Goal: Find specific page/section: Find specific page/section

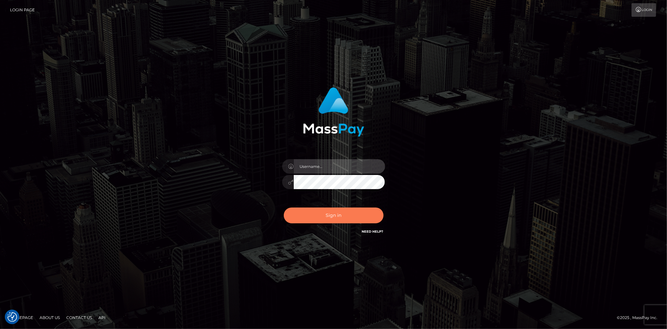
type input "[PERSON_NAME]"
click at [336, 216] on button "Sign in" at bounding box center [334, 215] width 100 height 16
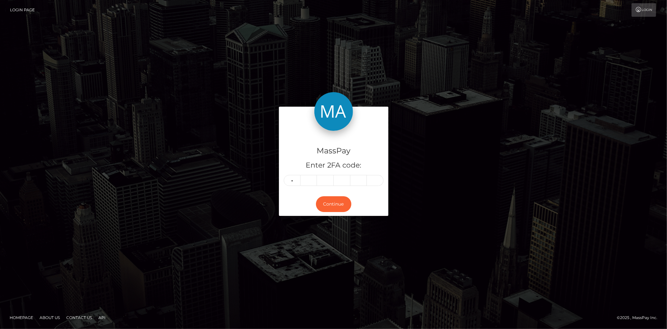
type input "6"
type input "5"
type input "4"
type input "3"
type input "8"
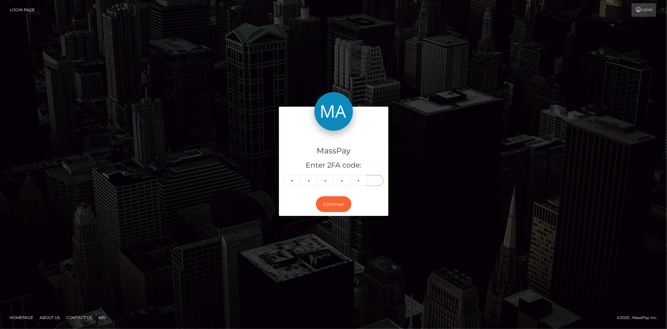
type input "5"
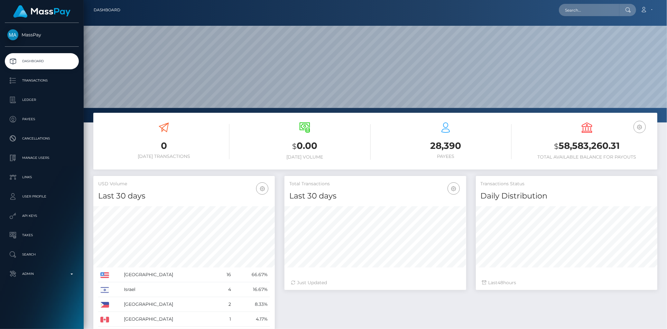
scroll to position [114, 181]
click at [34, 276] on p "Admin" at bounding box center [41, 274] width 69 height 10
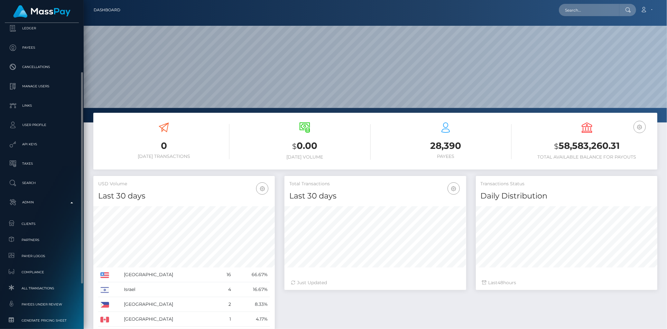
click at [43, 226] on span "Clients" at bounding box center [41, 223] width 69 height 7
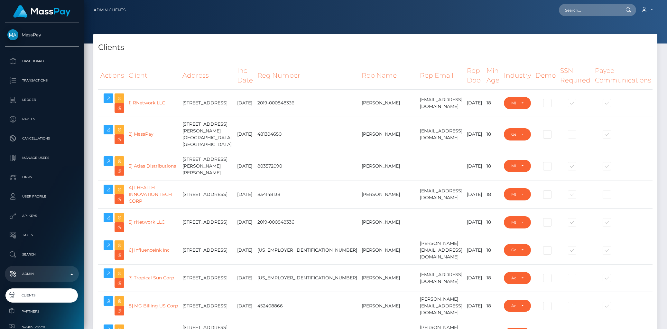
select select "223"
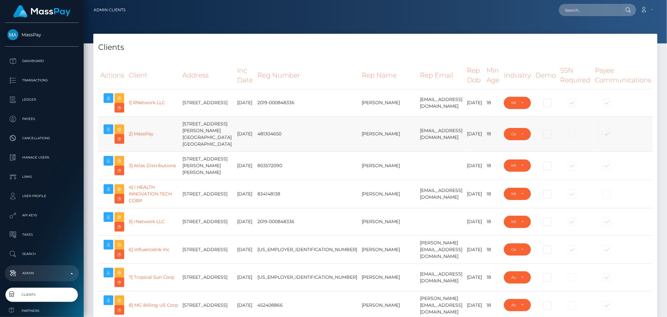
click at [265, 131] on td "481304650" at bounding box center [307, 133] width 104 height 35
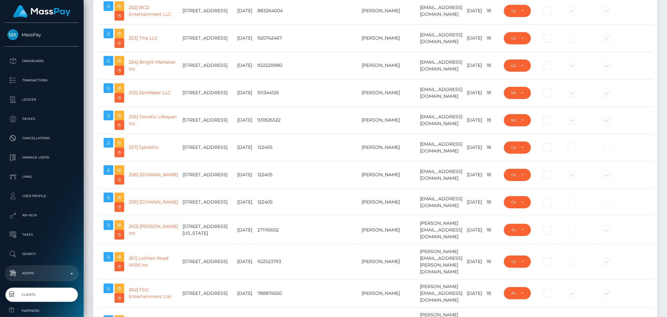
scroll to position [7540, 0]
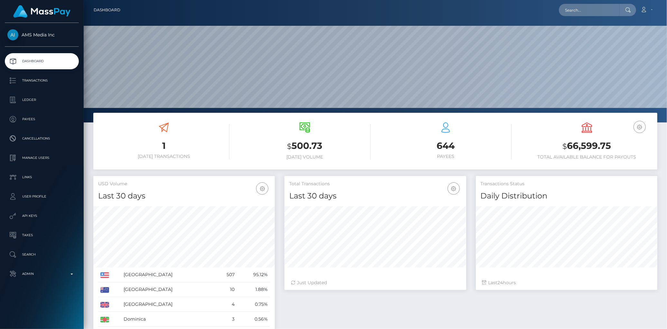
scroll to position [114, 181]
click at [48, 161] on p "Manage Users" at bounding box center [41, 158] width 69 height 10
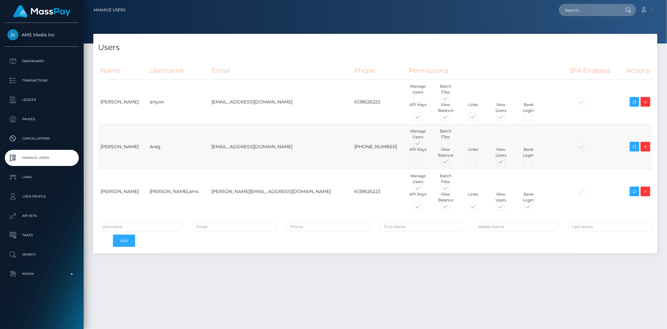
click at [423, 163] on span at bounding box center [423, 163] width 0 height 0
click at [423, 163] on input "checkbox" at bounding box center [425, 165] width 4 height 4
checkbox input "true"
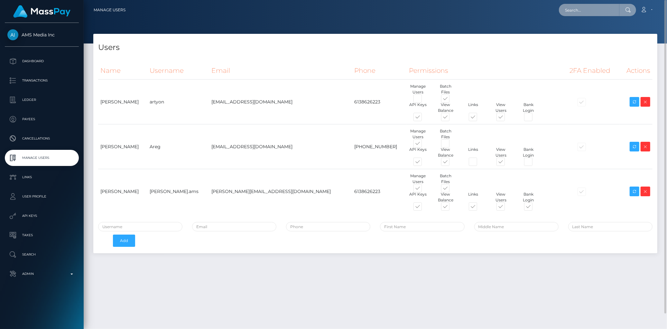
click at [568, 10] on input "text" at bounding box center [589, 10] width 60 height 12
paste input "PY62376771"
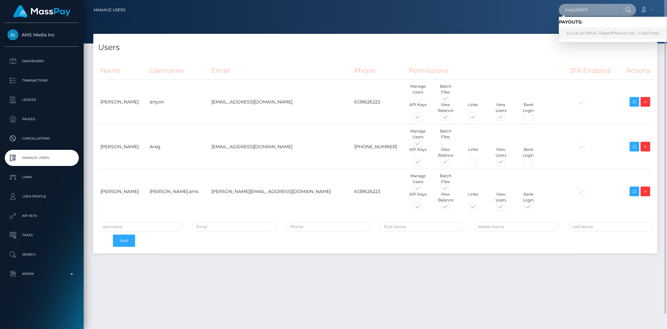
type input "PY62376771"
click at [584, 29] on link "LILIIA LA HRUA (Takeoff Newco Inc - Club Fans)" at bounding box center [613, 33] width 108 height 12
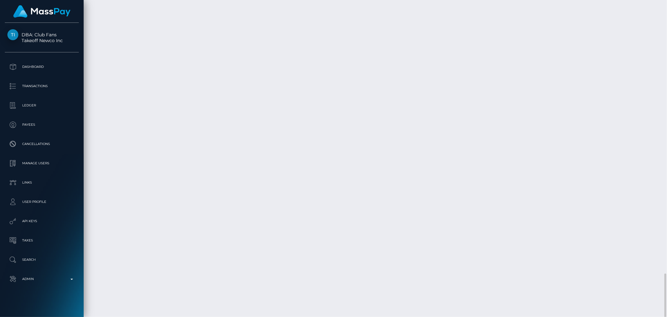
scroll to position [77, 181]
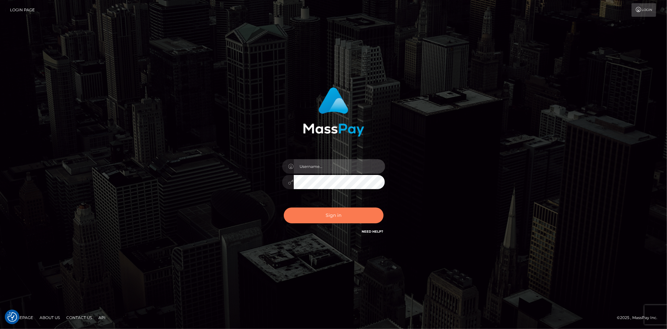
type input "Eduard Gavrilescu"
click at [331, 212] on button "Sign in" at bounding box center [334, 215] width 100 height 16
type input "Eduard Gavrilescu"
click at [331, 212] on button "Sign in" at bounding box center [334, 215] width 100 height 16
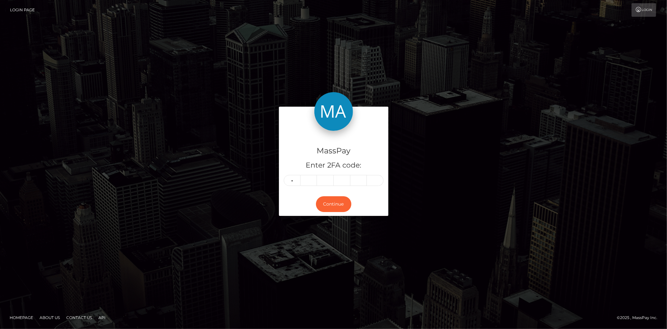
type input "8"
type input "1"
type input "5"
type input "6"
type input "0"
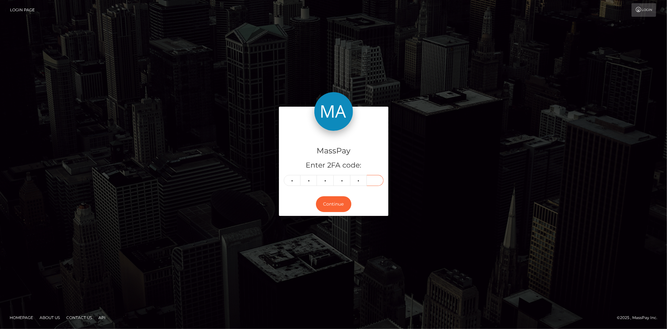
type input "3"
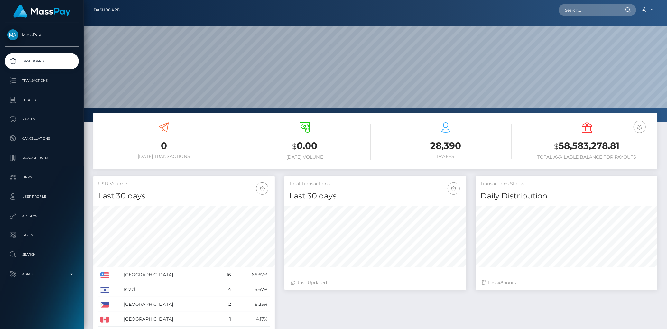
scroll to position [114, 181]
click at [567, 12] on input "text" at bounding box center [589, 10] width 60 height 12
paste input "PY62228362"
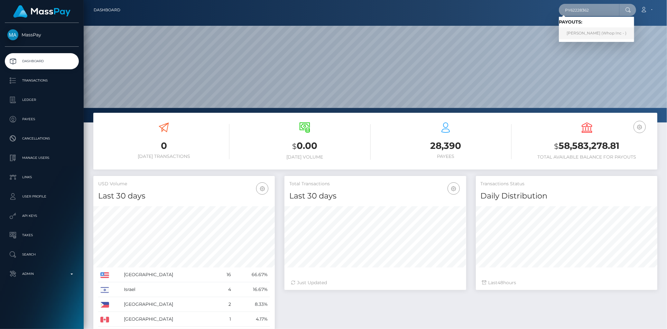
type input "PY62228362"
click at [582, 32] on link "MIKAYEL SARGSYAN (Whop Inc - )" at bounding box center [596, 33] width 75 height 12
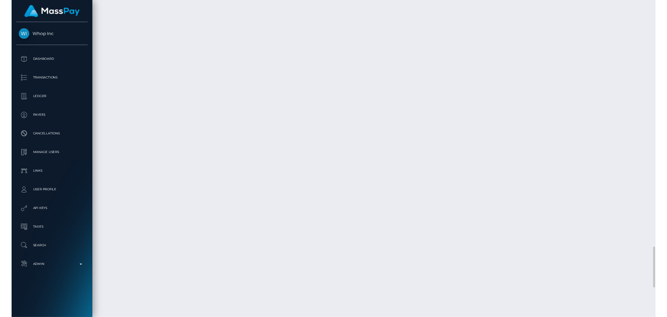
scroll to position [77, 181]
